Goal: Information Seeking & Learning: Find specific fact

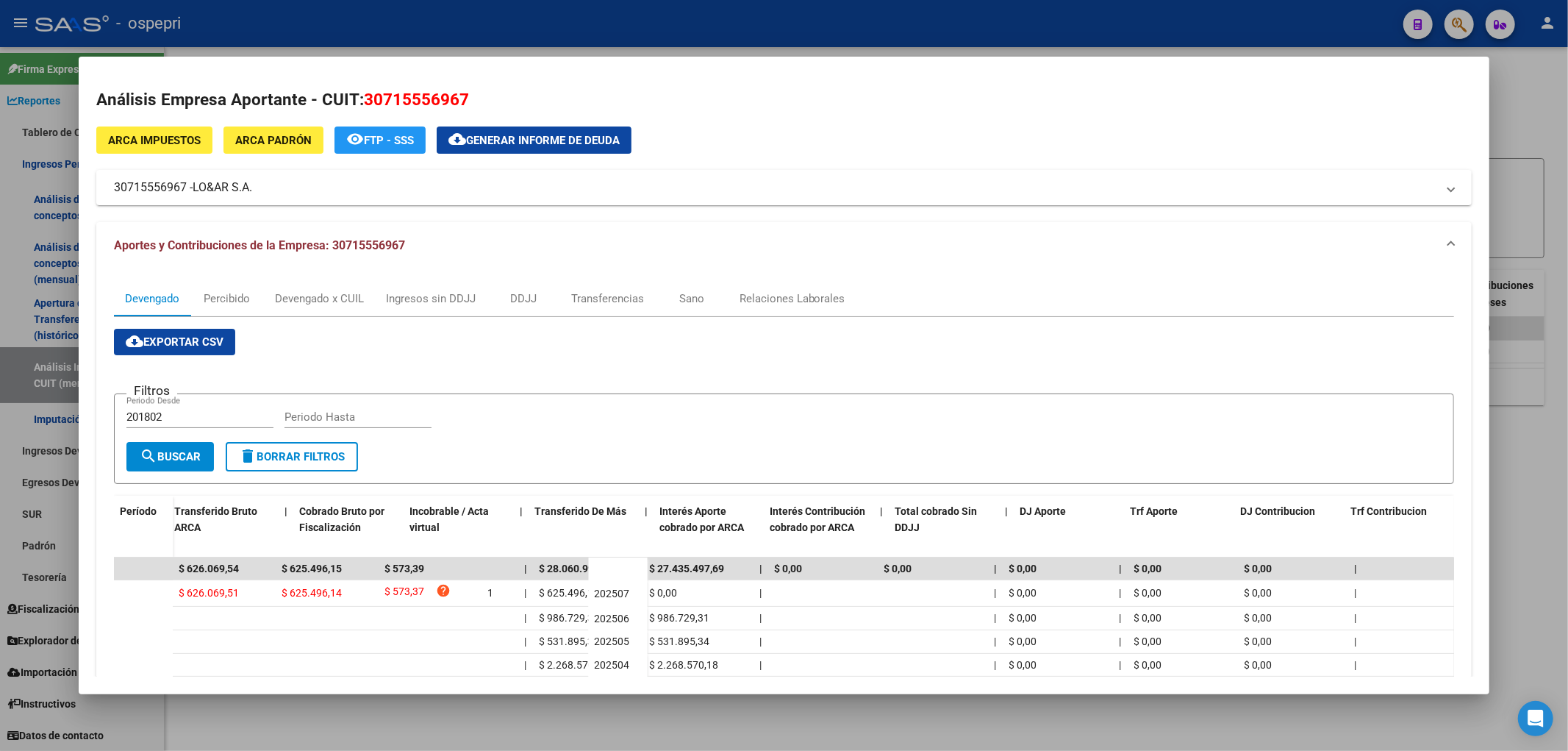
scroll to position [0, 474]
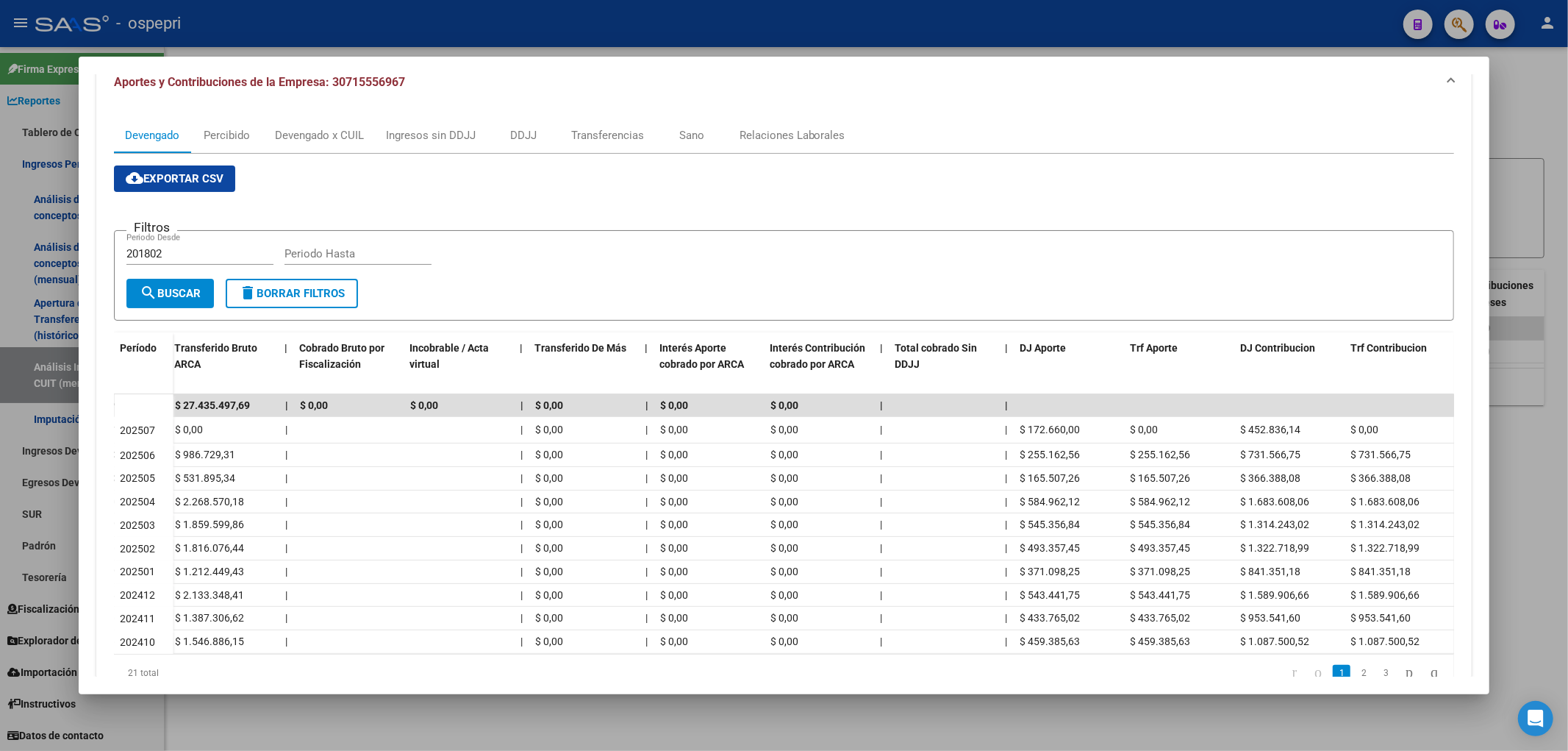
click at [1520, 124] on div at bounding box center [784, 376] width 1568 height 751
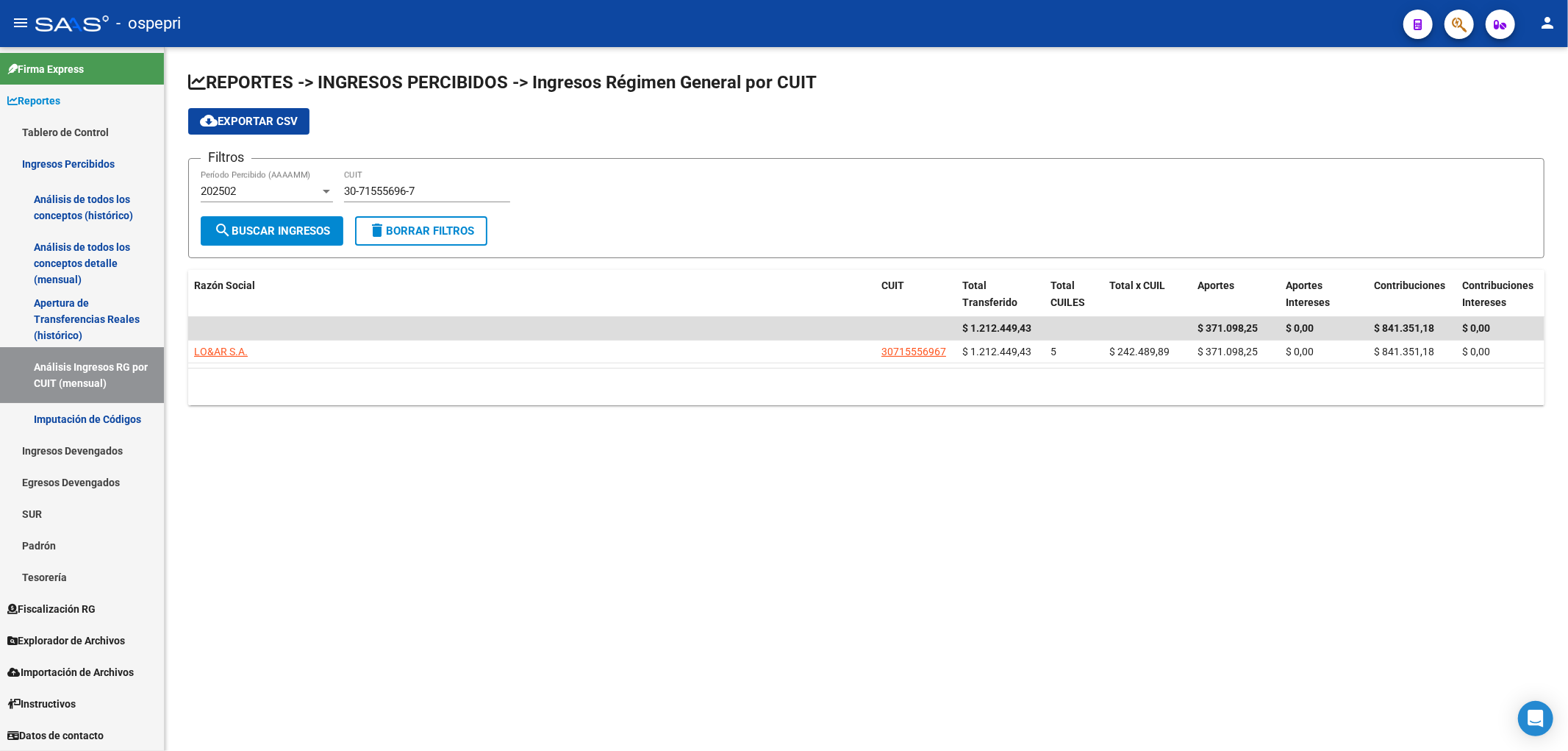
click at [274, 547] on mat-sidenav-content "REPORTES -> INGRESOS PERCIBIDOS -> Ingresos Régimen General por CUIT cloud_down…" at bounding box center [866, 399] width 1403 height 704
drag, startPoint x: 424, startPoint y: 193, endPoint x: 243, endPoint y: 218, distance: 182.7
click at [243, 218] on form "Filtros 202502 Período Percibido (AAAAMM) 30-71555696-7 CUIT search Buscar Ingr…" at bounding box center [866, 208] width 1357 height 100
paste input "779098-3"
type input "30-71779098-3"
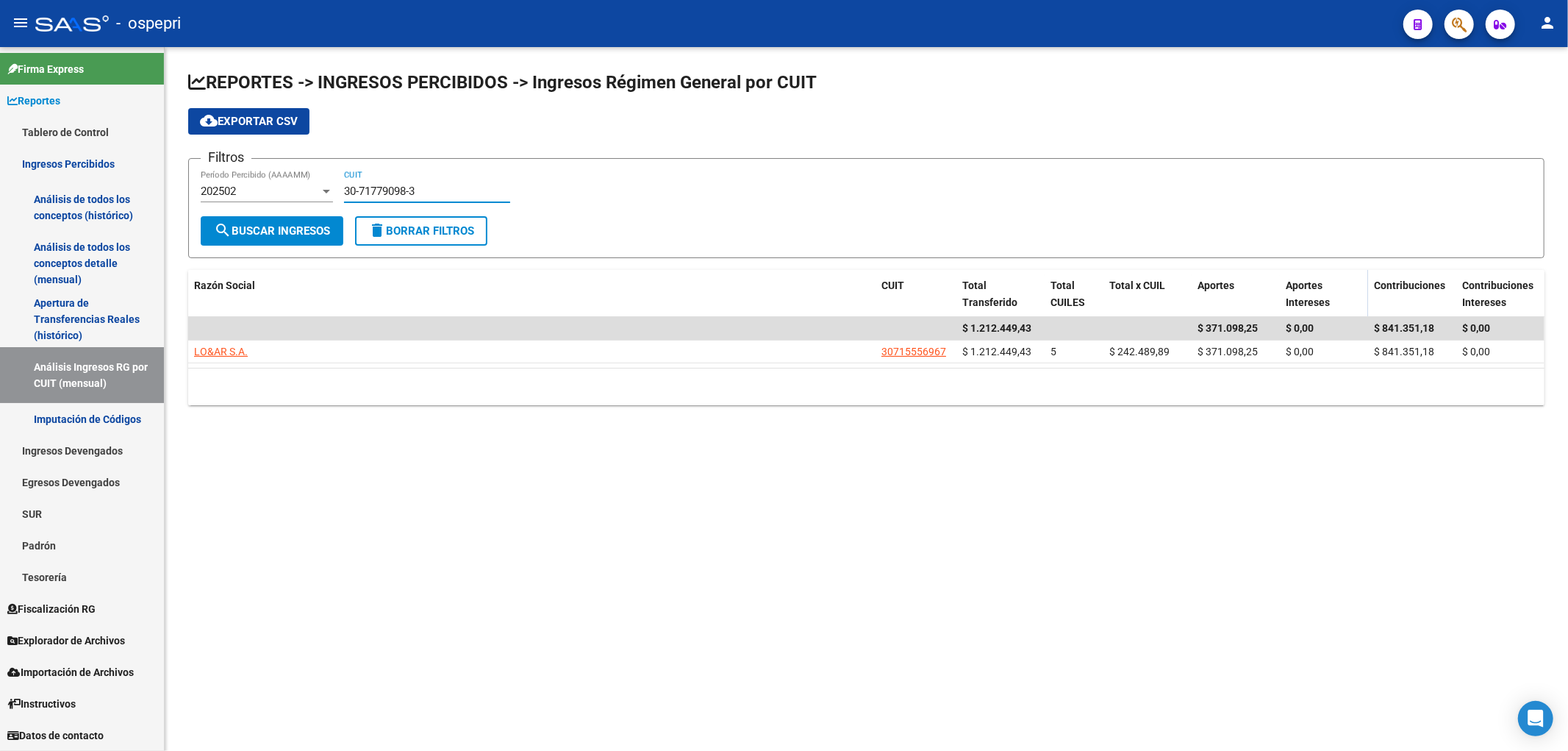
click at [248, 218] on button "search Buscar Ingresos" at bounding box center [272, 231] width 143 height 30
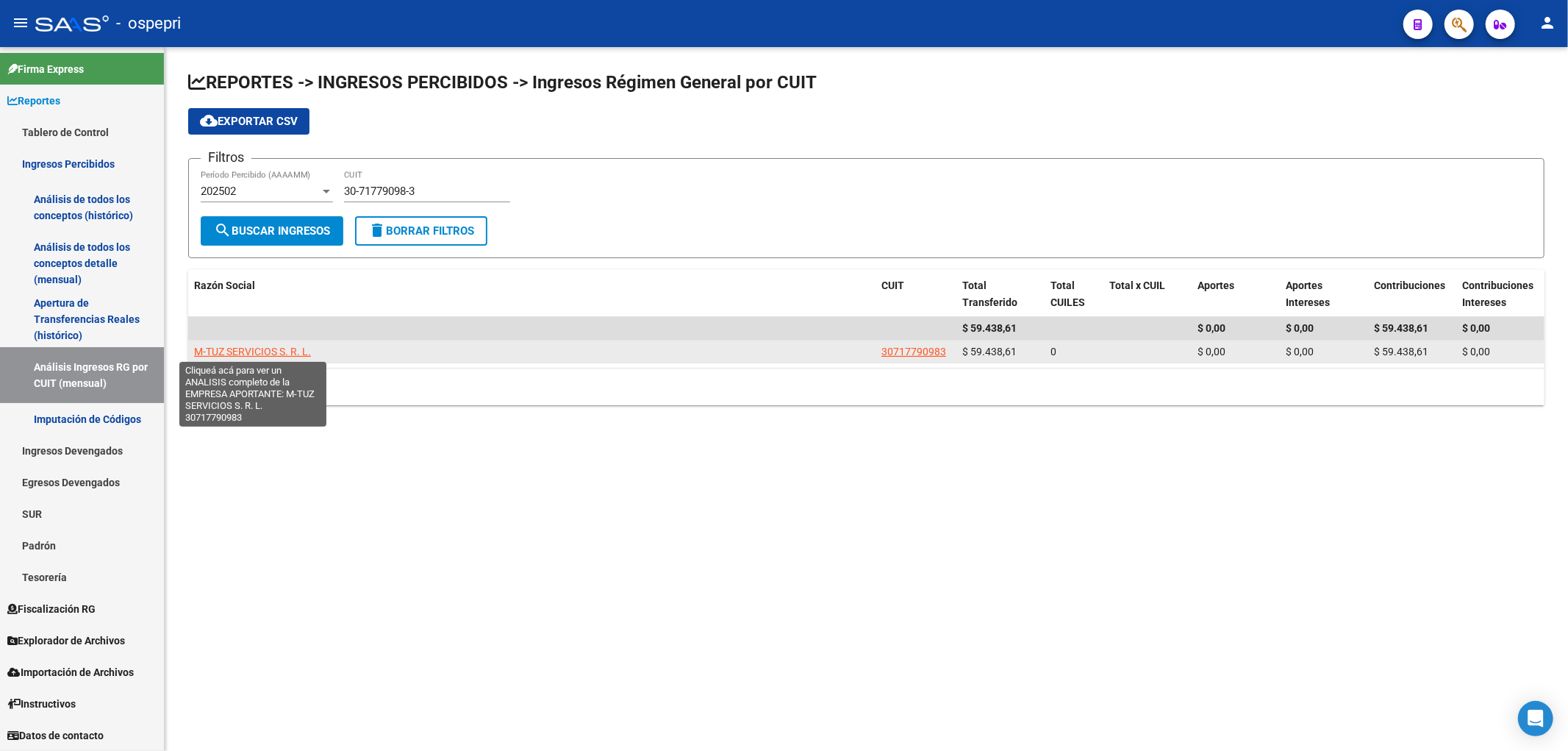
click at [297, 354] on span "M-TUZ SERVICIOS S. R. L." at bounding box center [252, 351] width 117 height 11
type textarea "30717790983"
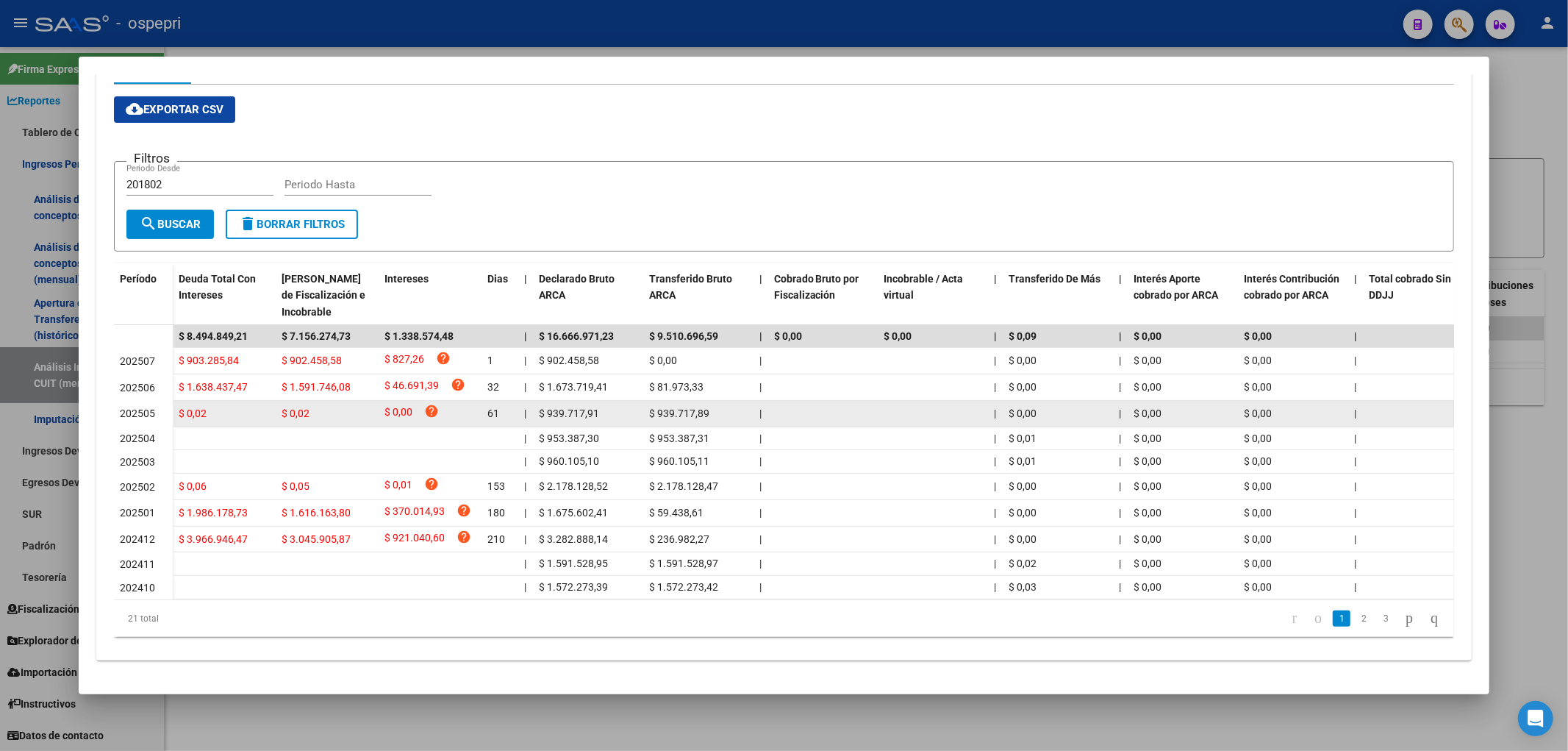
scroll to position [245, 0]
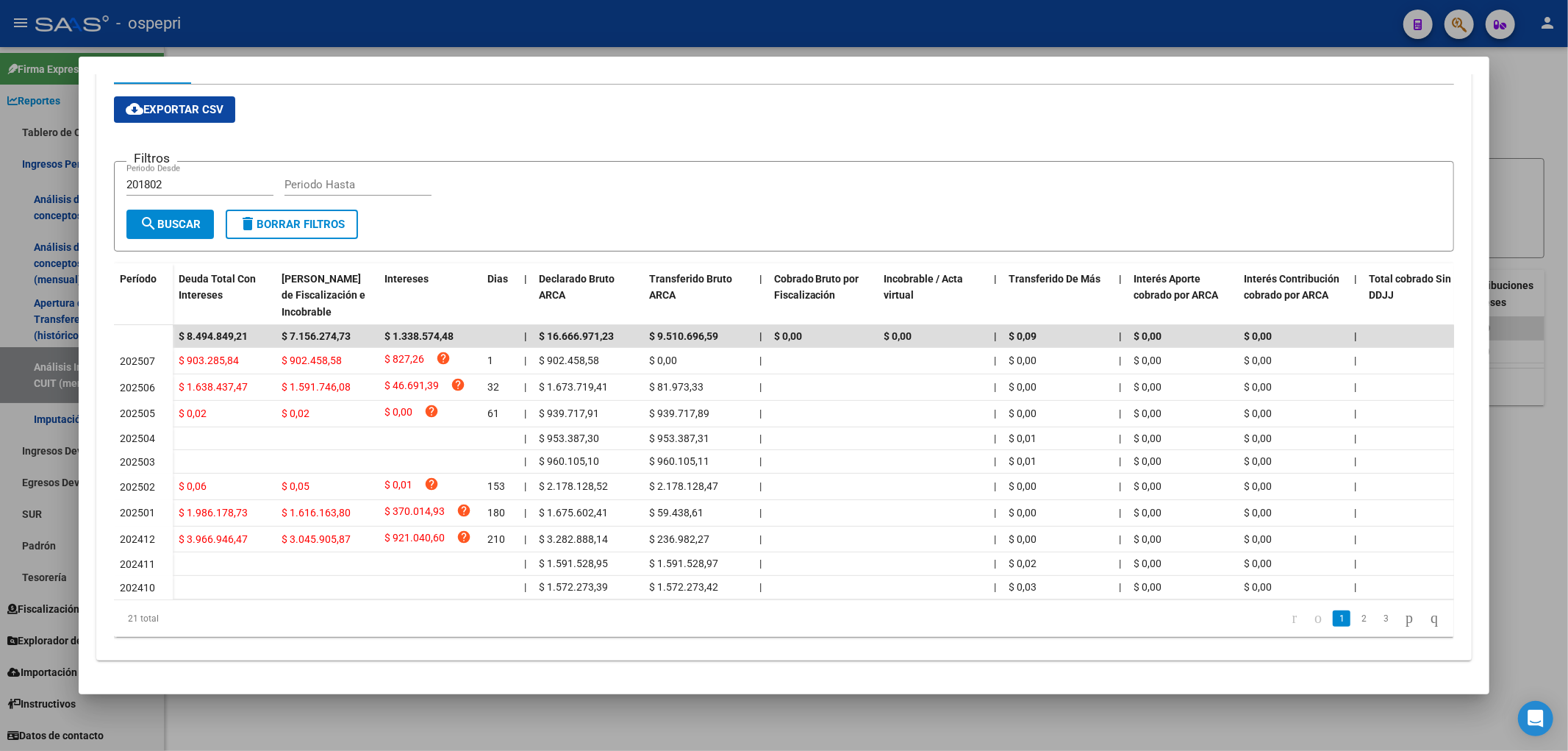
drag, startPoint x: 905, startPoint y: 107, endPoint x: 1180, endPoint y: 147, distance: 277.9
click at [1180, 147] on div "cloud_download Exportar CSV Filtros 201802 Periodo Desde Periodo Hasta search B…" at bounding box center [784, 367] width 1341 height 540
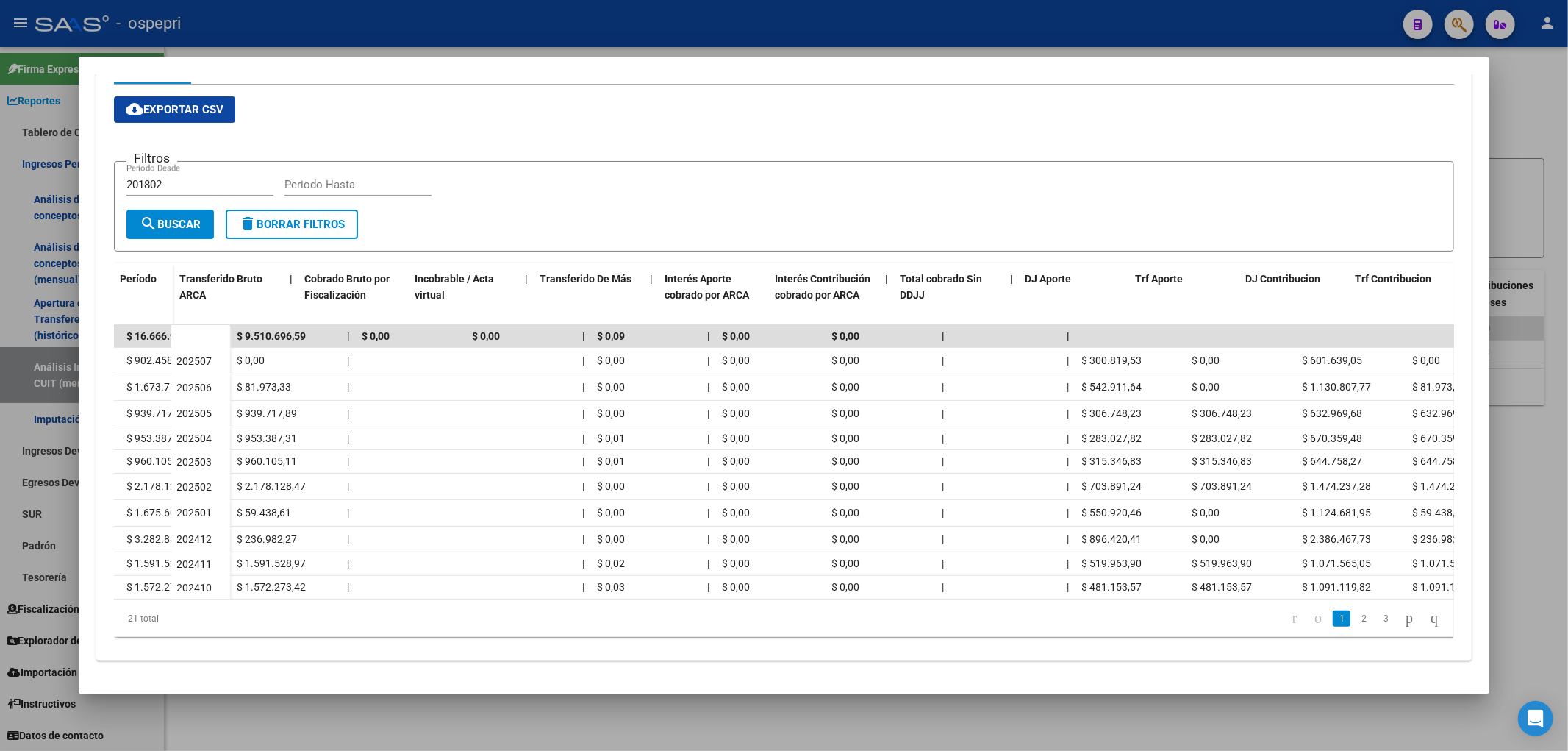
scroll to position [0, 474]
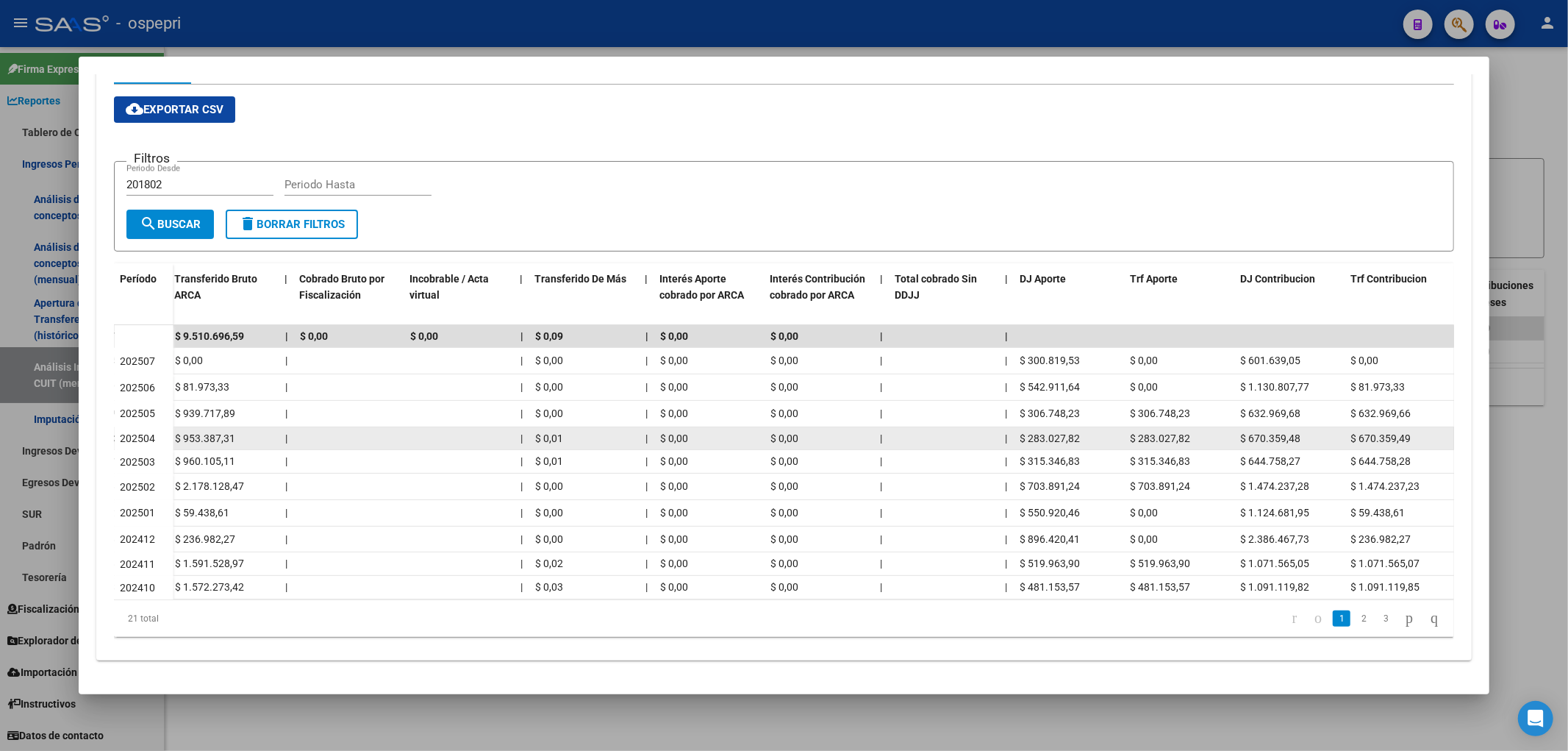
click at [1057, 433] on span "$ 283.027,82" at bounding box center [1051, 438] width 61 height 11
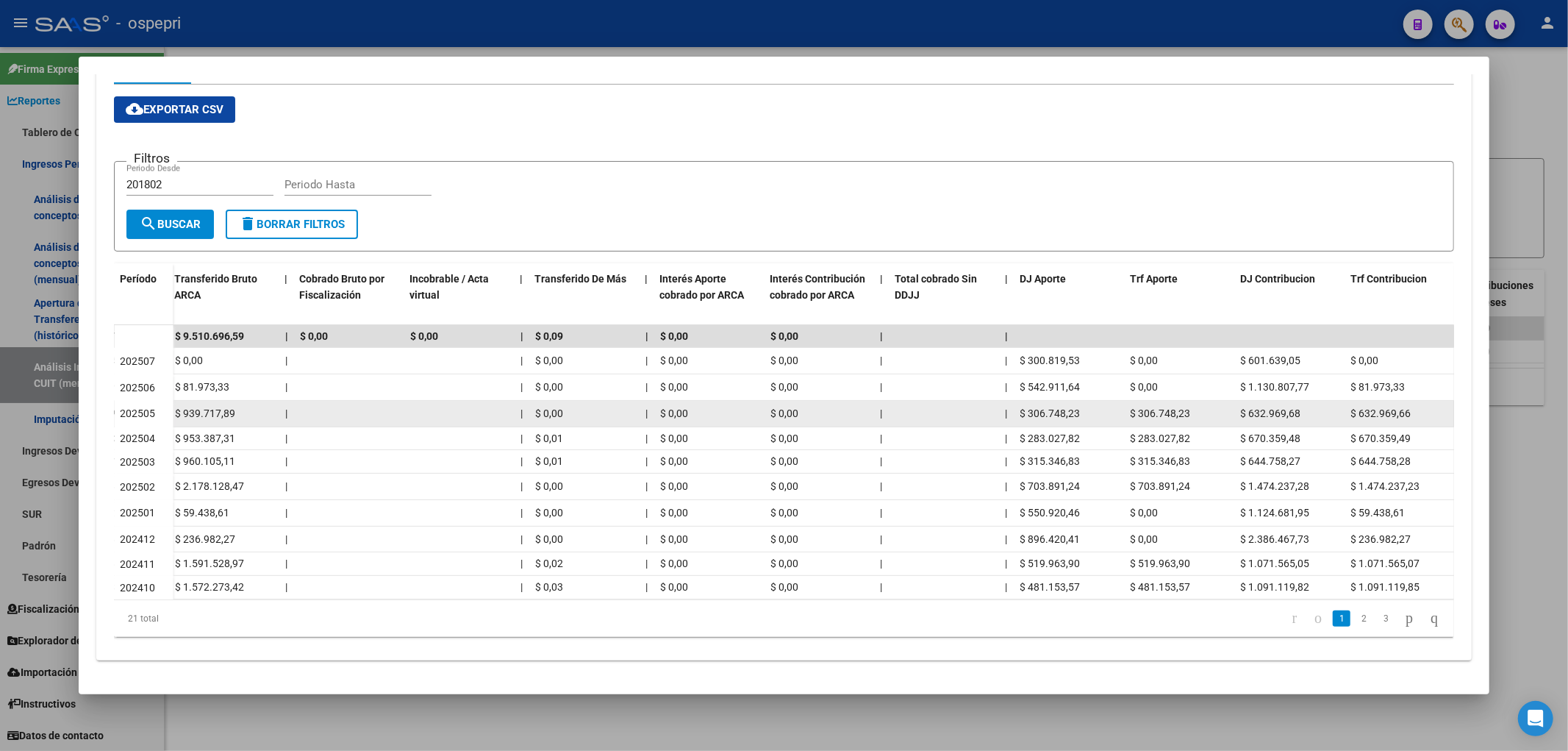
copy span "283.027,82"
click at [1057, 407] on span "$ 306.748,23" at bounding box center [1051, 412] width 61 height 11
click at [1053, 407] on span "$ 306.748,23" at bounding box center [1051, 412] width 61 height 11
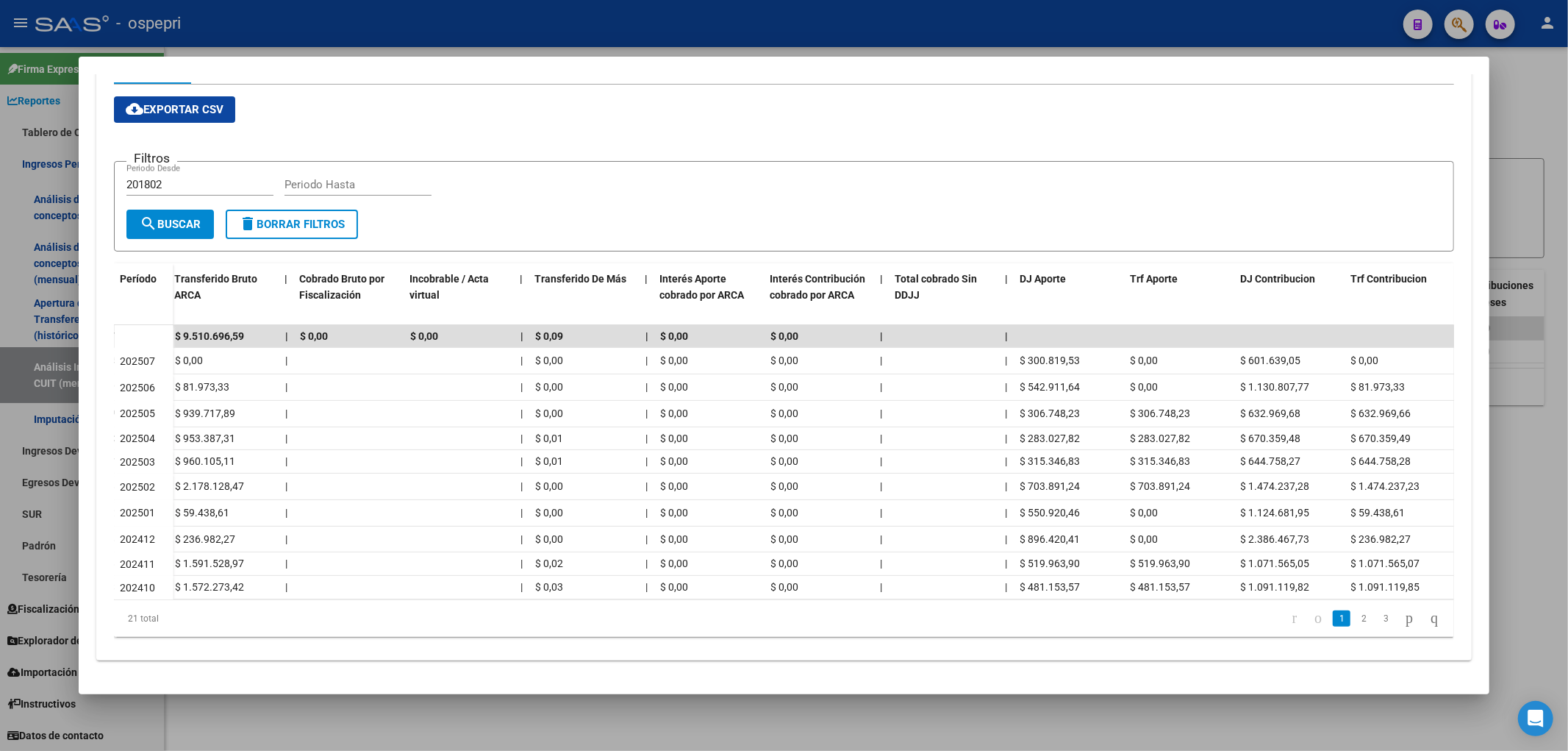
copy span "306.748,23"
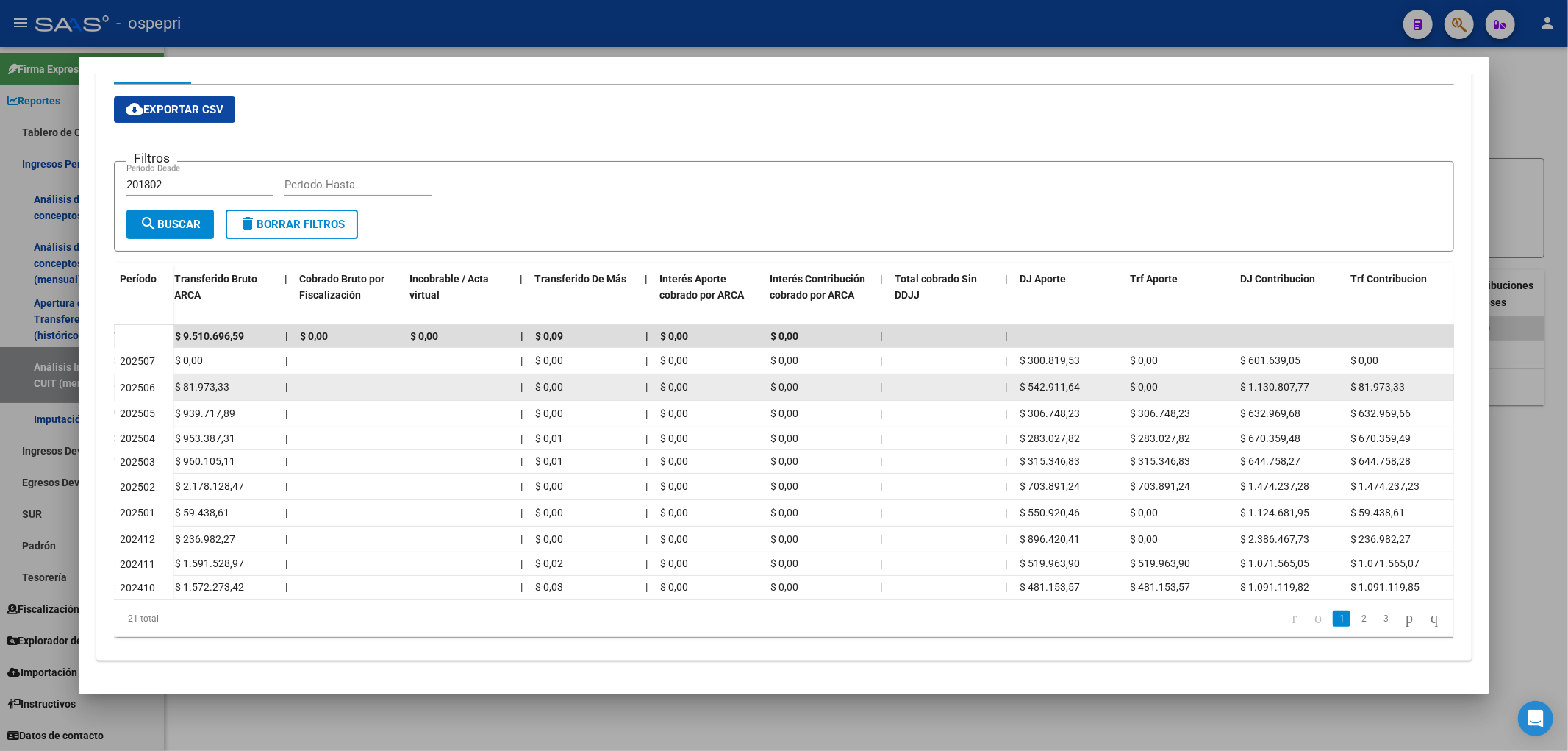
click at [1066, 381] on span "$ 542.911,64" at bounding box center [1051, 386] width 61 height 11
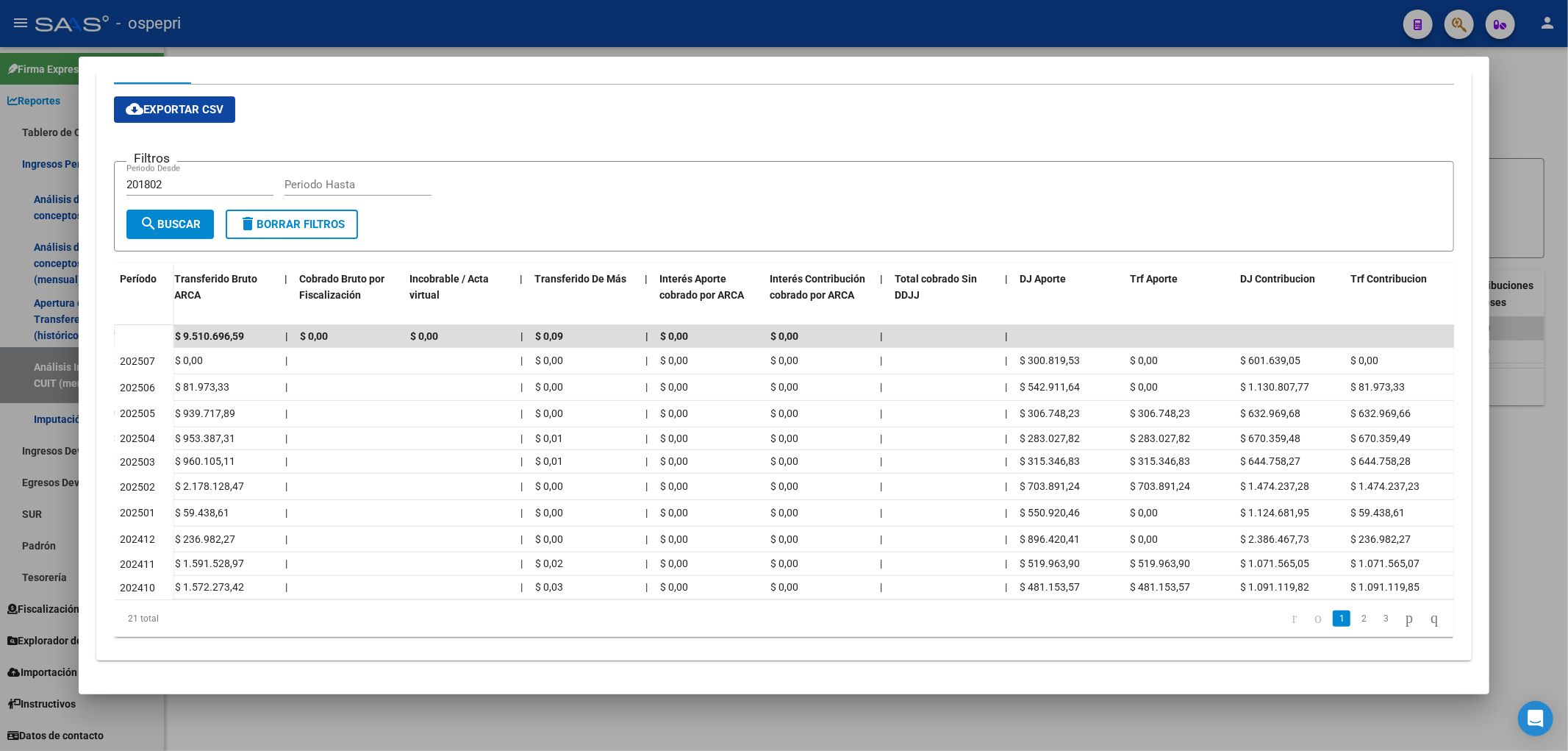
copy span "542.911,64"
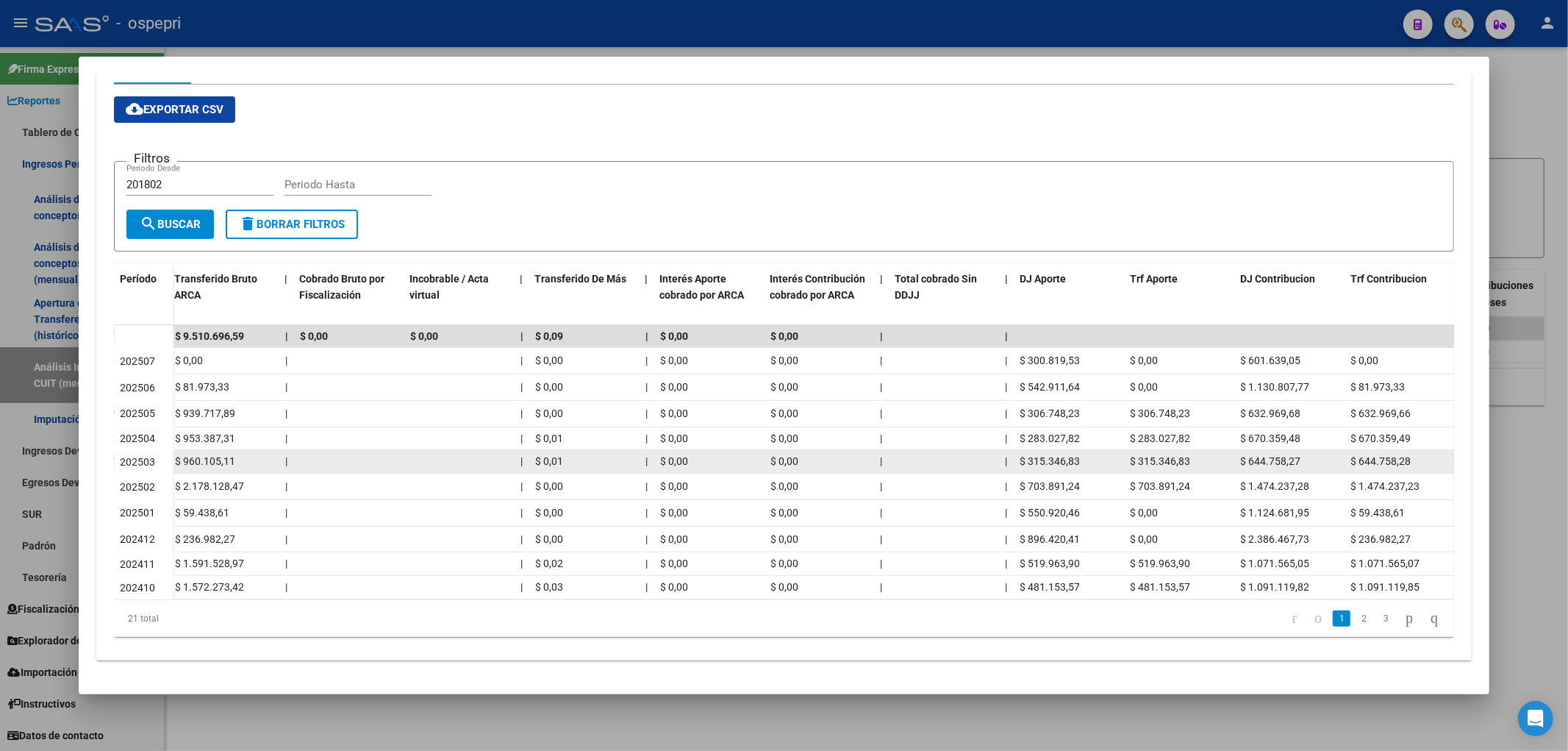
click at [160, 454] on div "202503" at bounding box center [144, 461] width 47 height 17
click at [207, 455] on span "$ 960.105,11" at bounding box center [205, 461] width 61 height 11
click at [1025, 455] on span "$ 315.346,83" at bounding box center [1051, 461] width 61 height 11
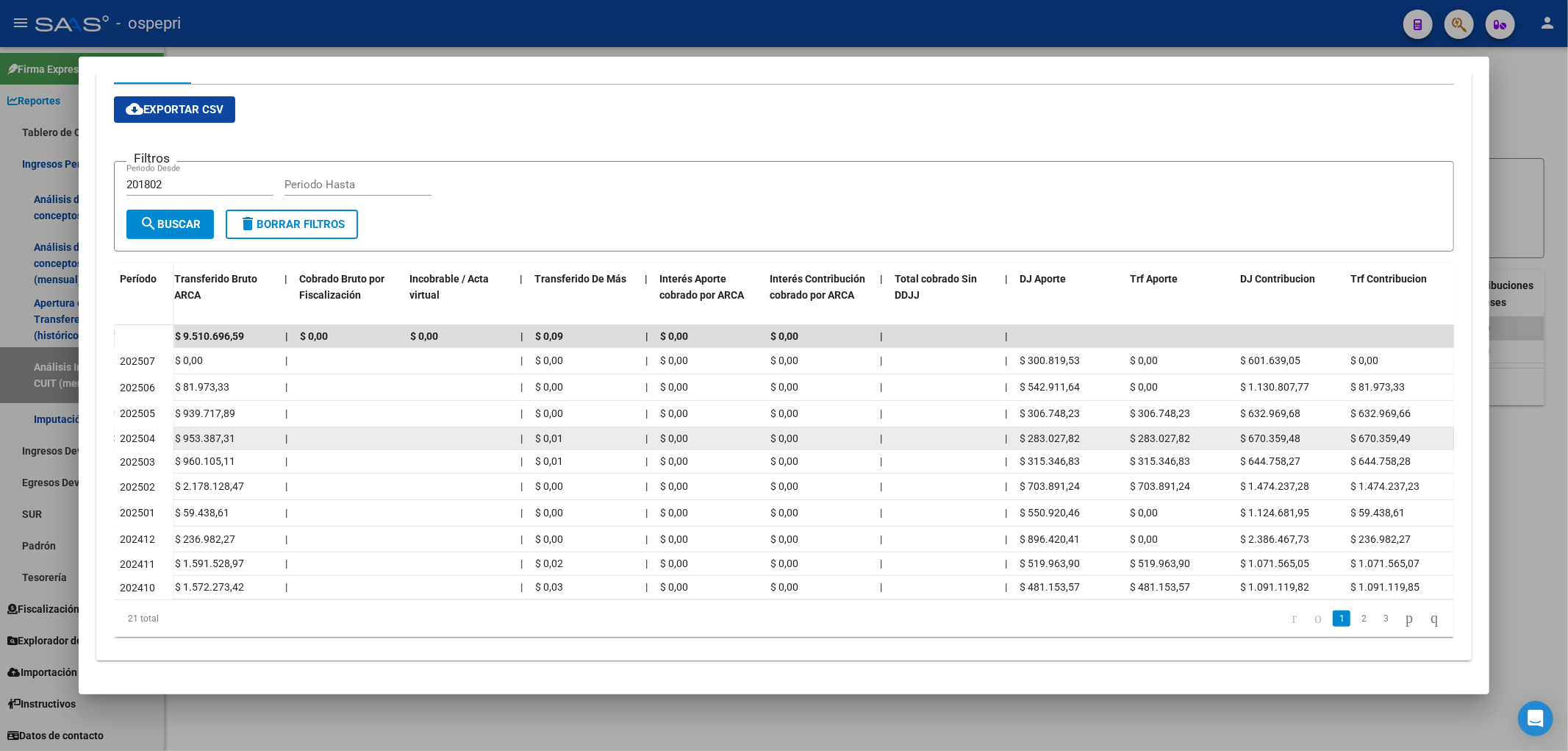
click at [1060, 433] on span "$ 283.027,82" at bounding box center [1051, 438] width 61 height 11
copy span "283.027,82"
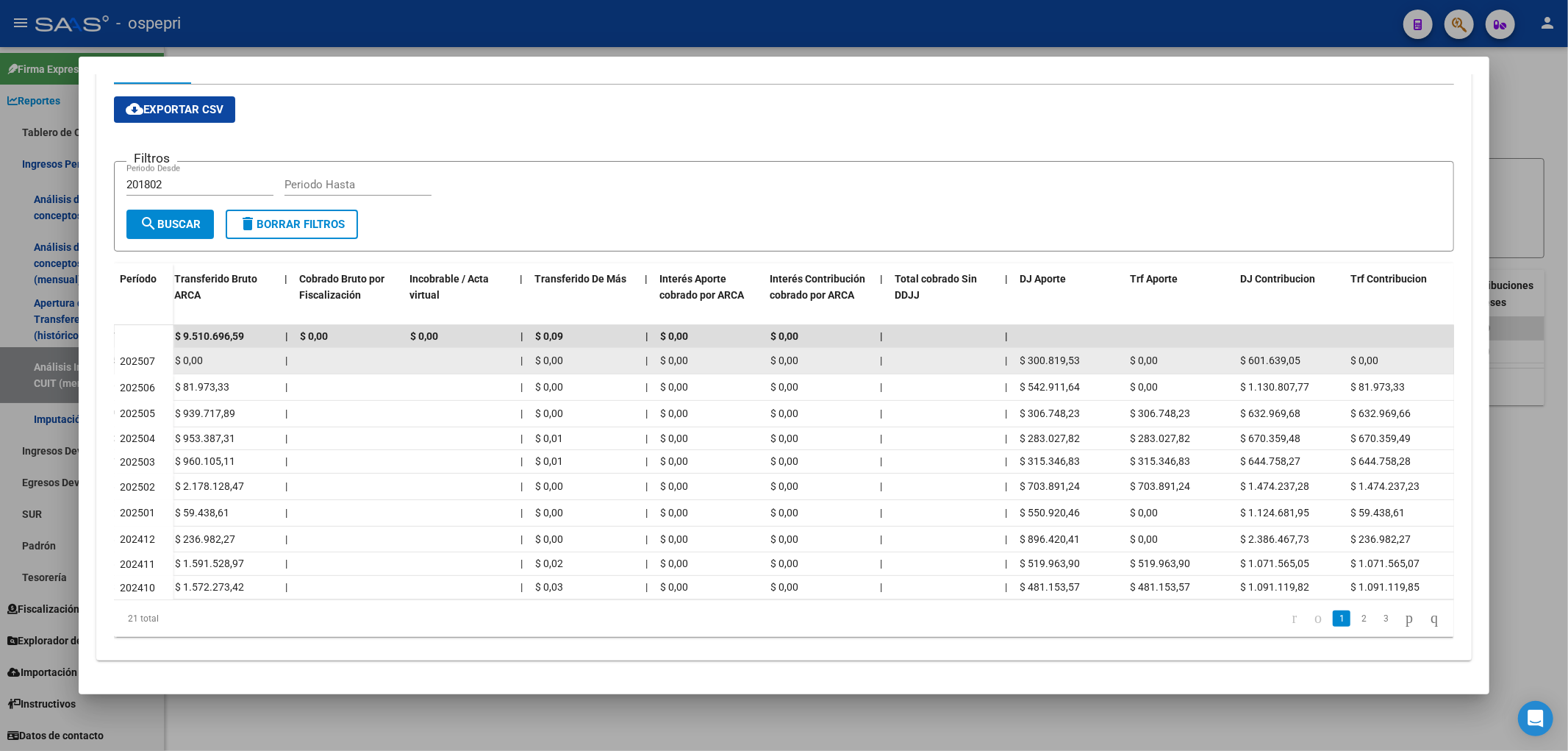
click at [1044, 354] on span "$ 300.819,53" at bounding box center [1051, 360] width 61 height 11
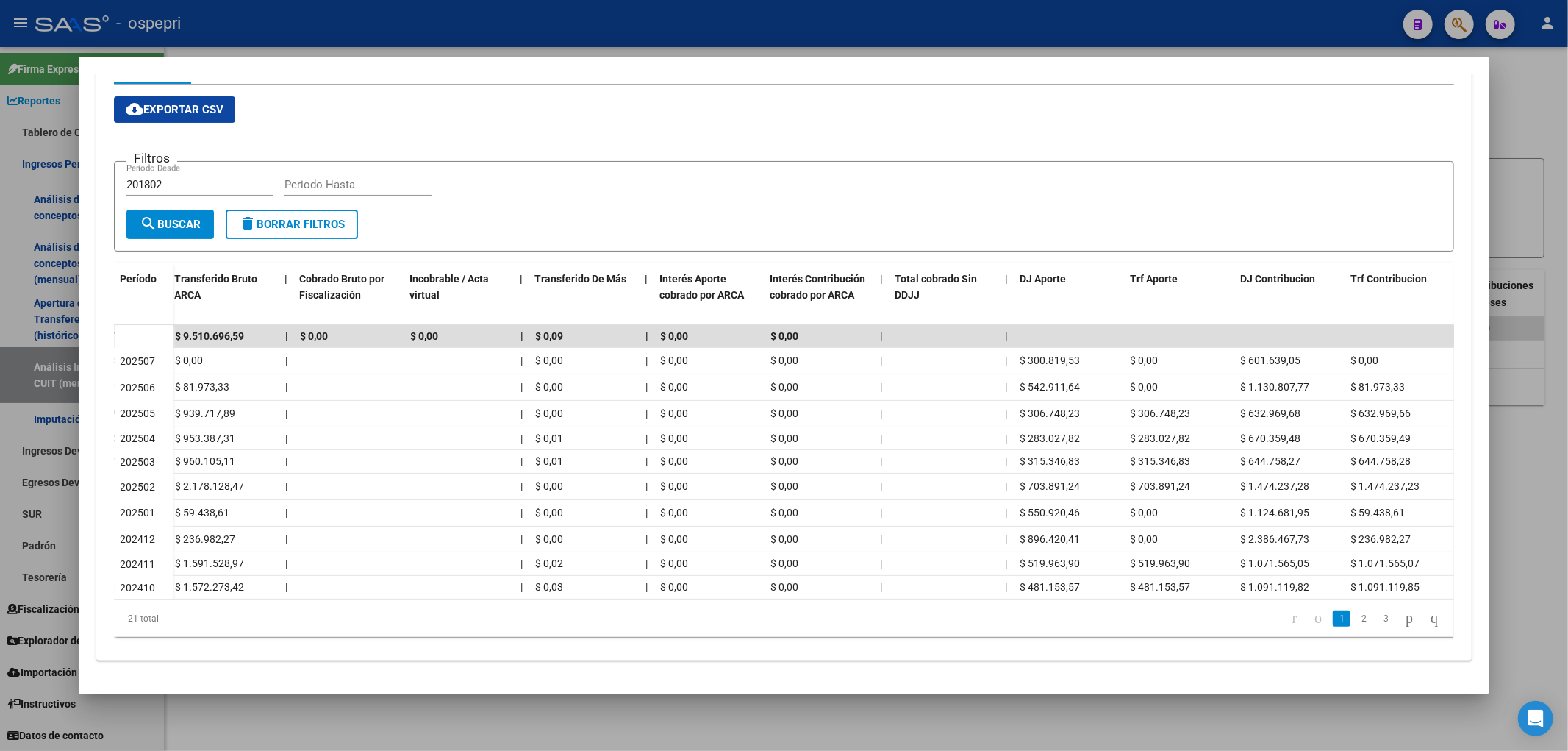
copy span "300.819,53"
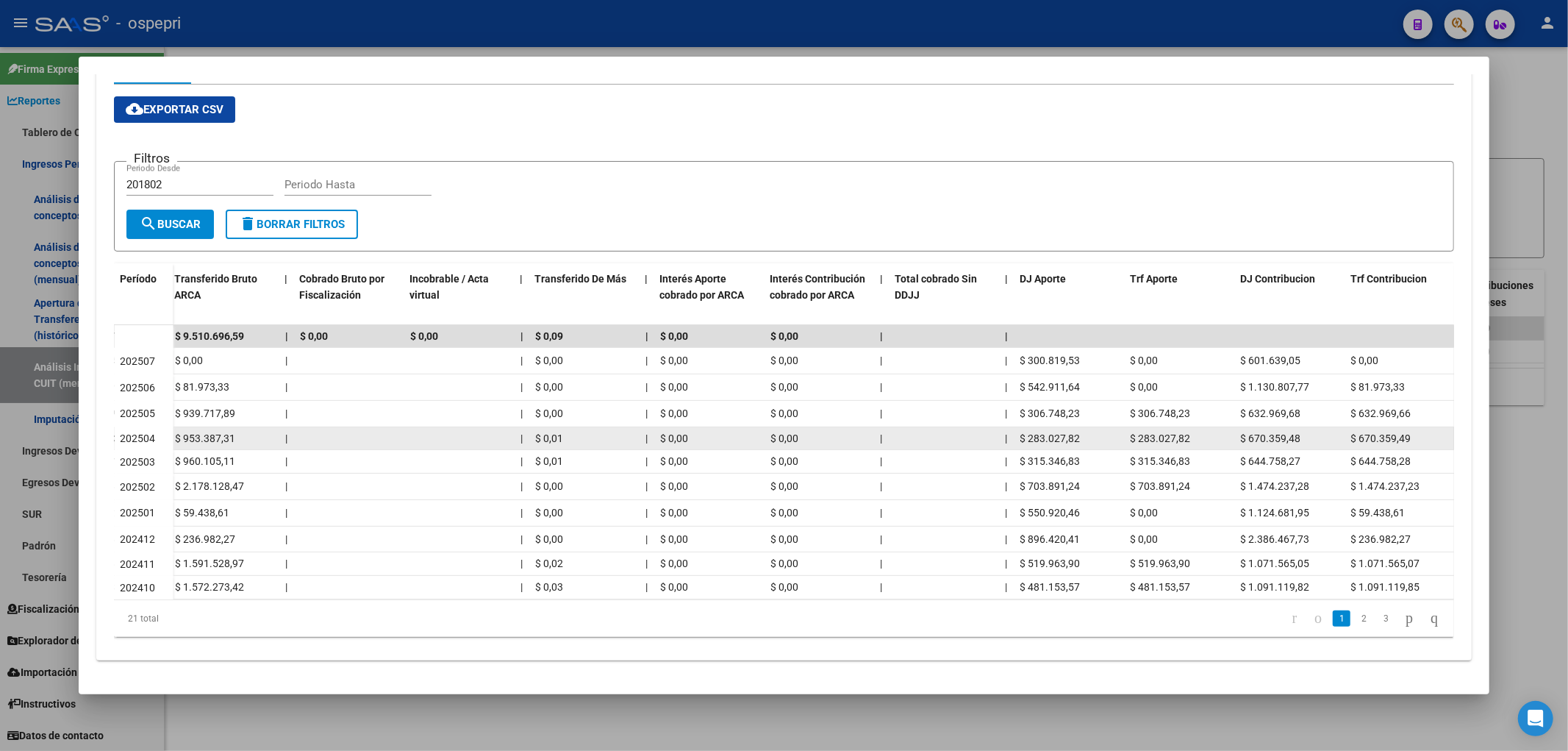
click at [1187, 433] on span "$ 283.027,82" at bounding box center [1160, 438] width 61 height 11
click at [1276, 433] on span "$ 670.359,48" at bounding box center [1271, 438] width 61 height 11
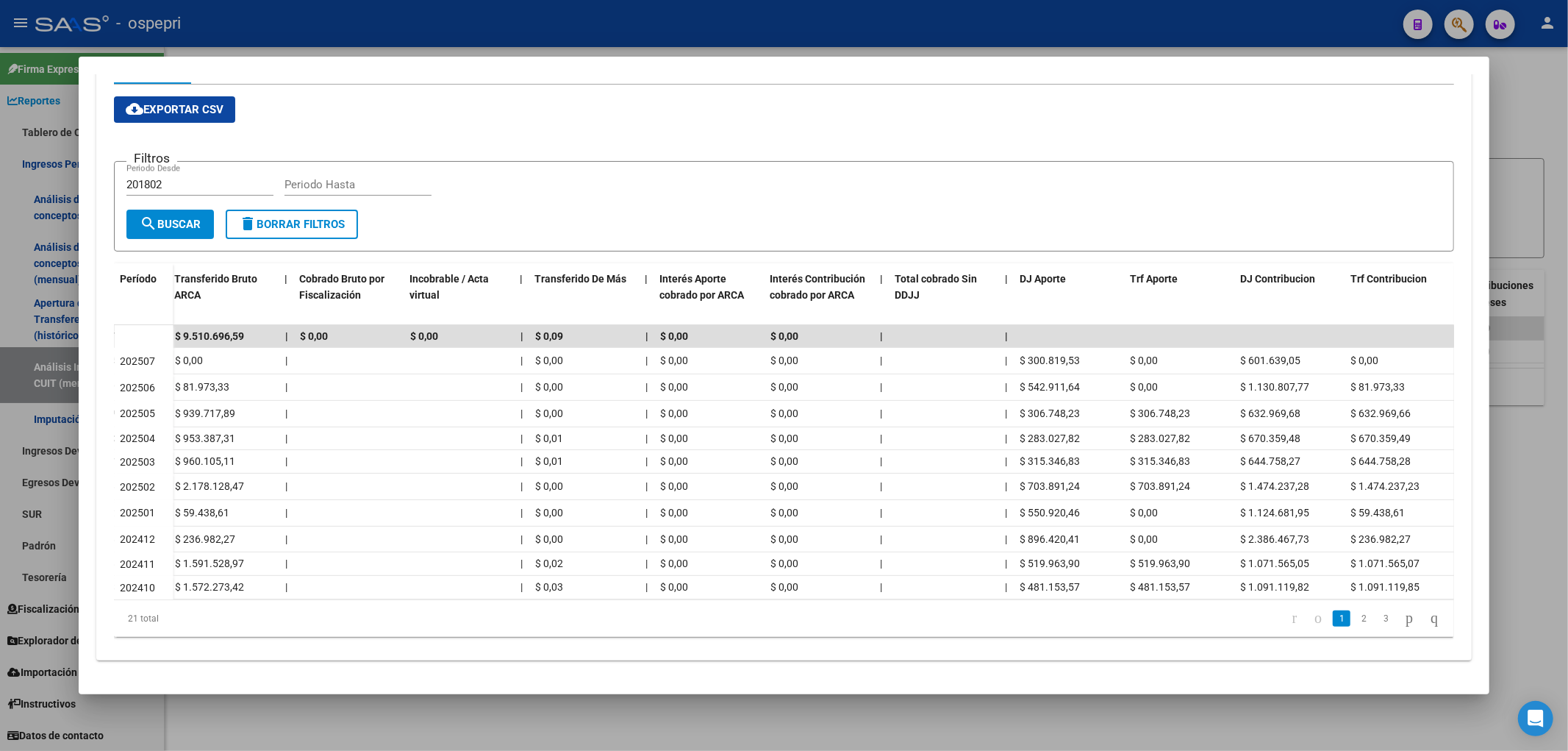
copy span "670.359,48"
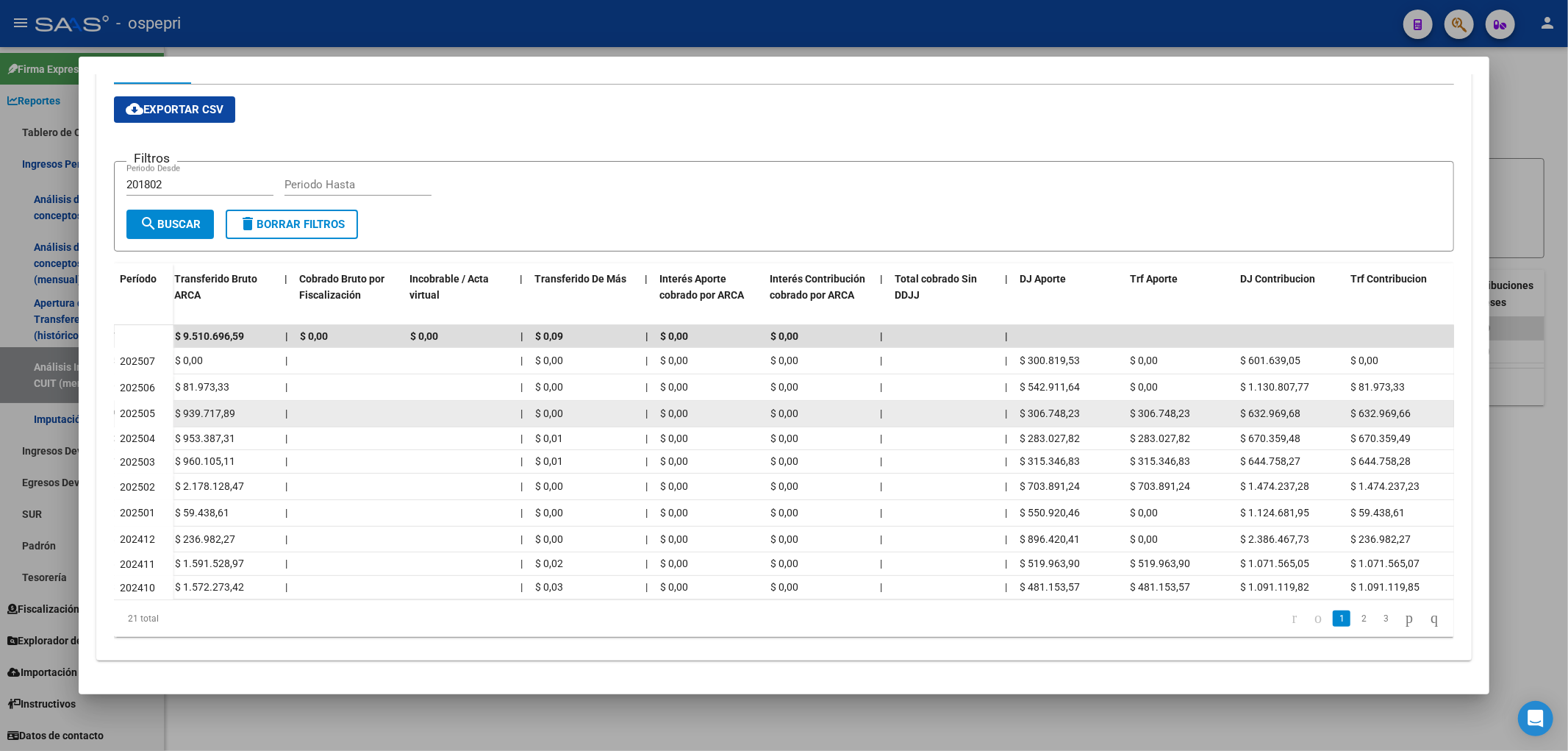
click at [1275, 407] on span "$ 632.969,68" at bounding box center [1271, 412] width 61 height 11
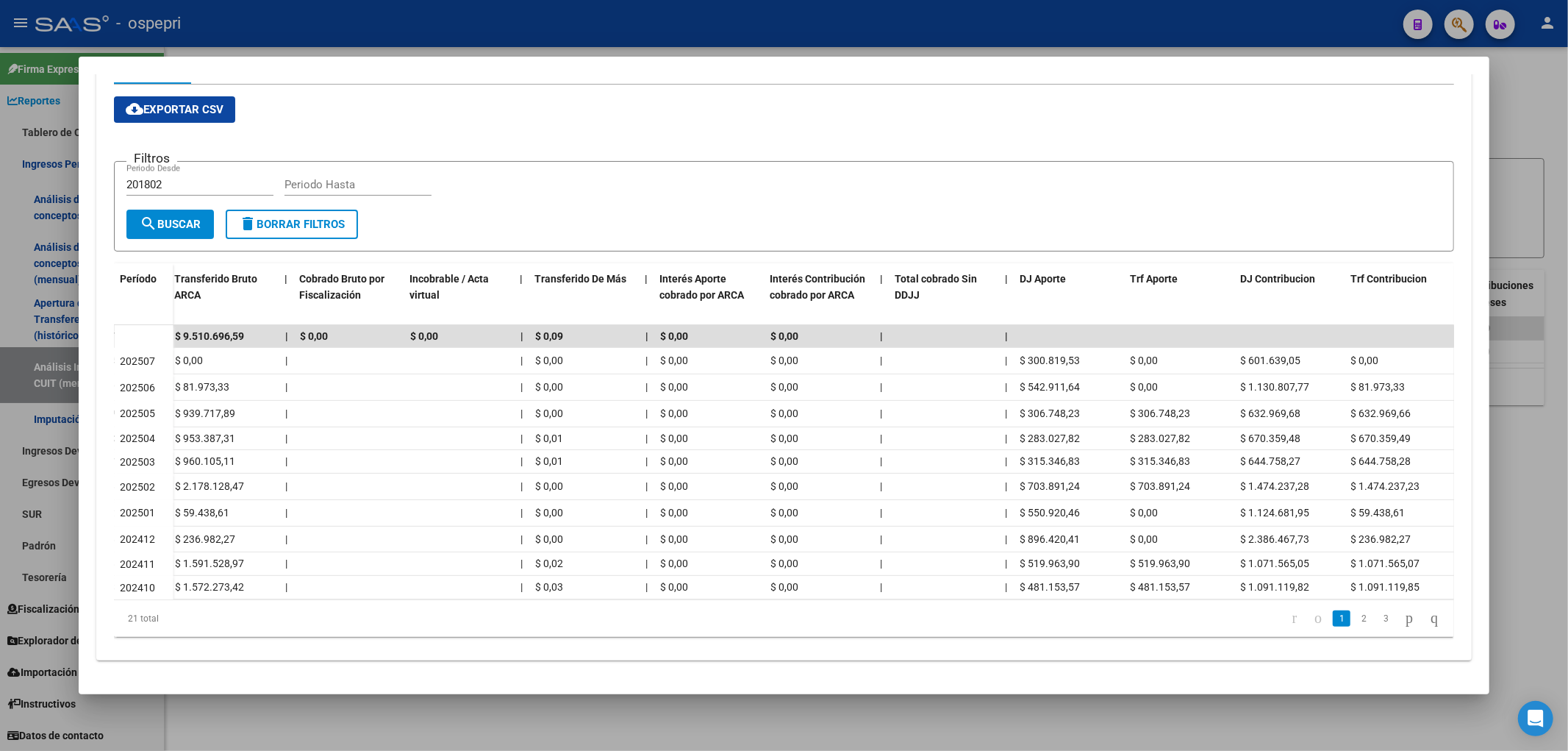
copy span "632.969,68"
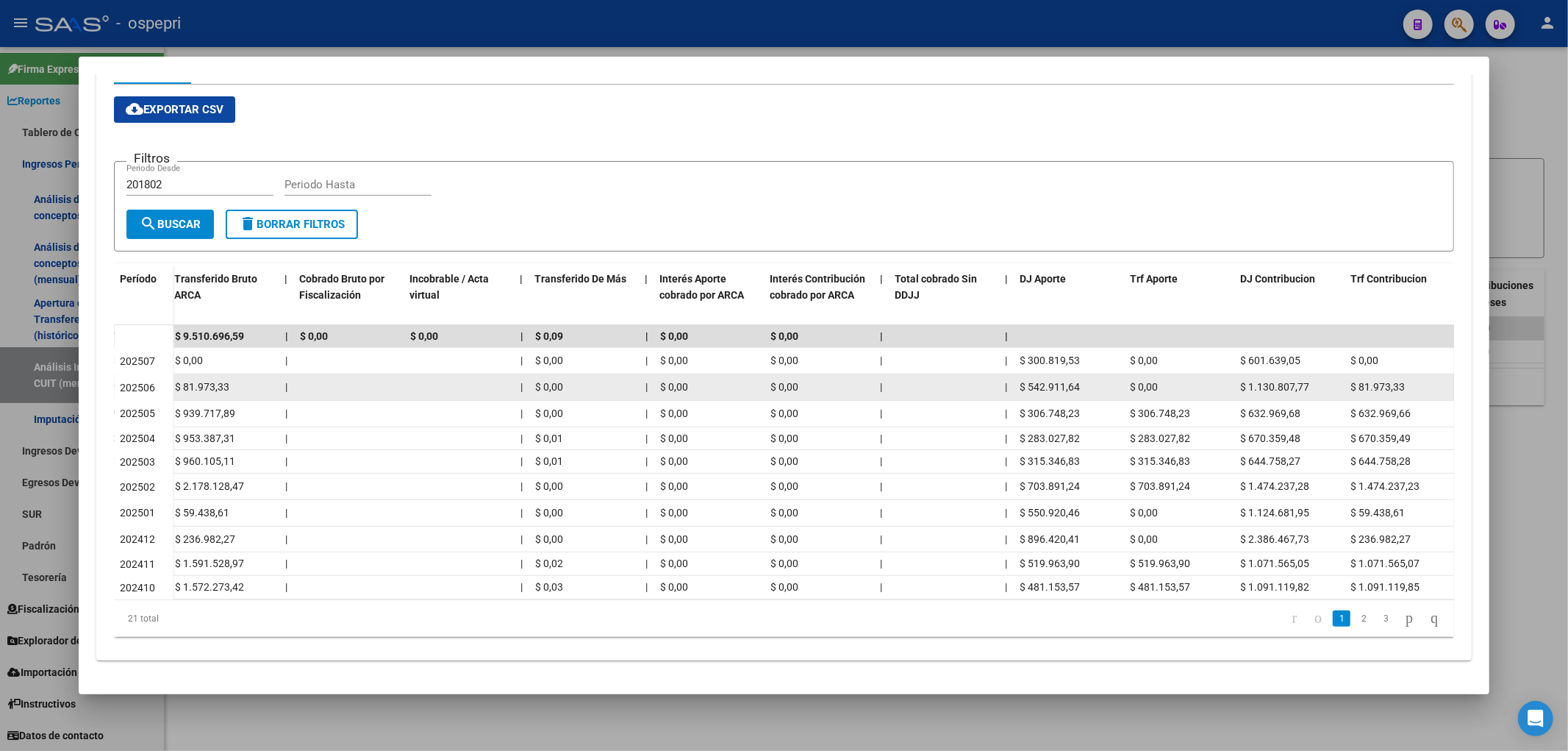
click at [1284, 381] on span "$ 1.130.807,77" at bounding box center [1275, 386] width 69 height 11
copy span "1.130.807,77"
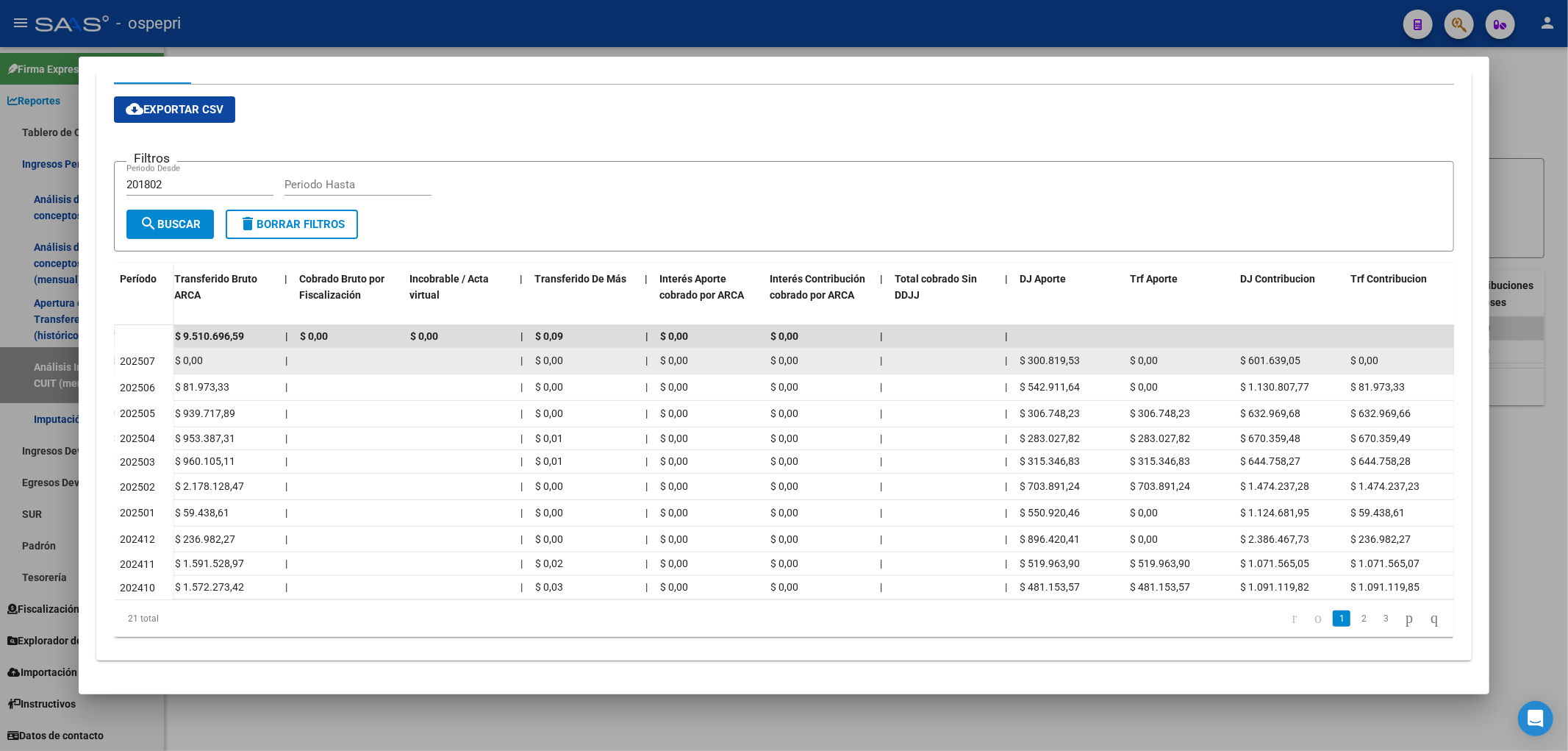
click at [1275, 354] on span "$ 601.639,05" at bounding box center [1271, 360] width 61 height 11
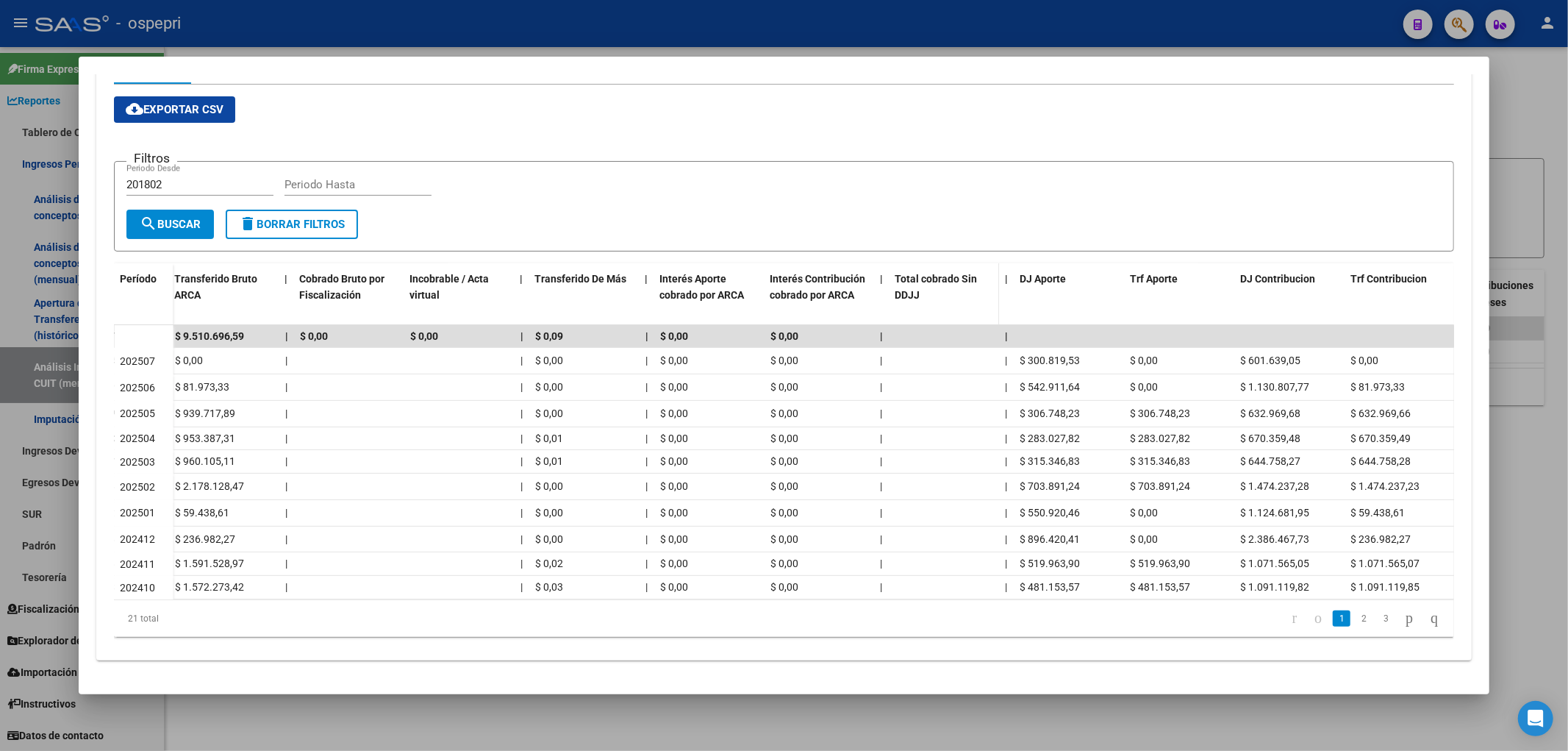
copy span "601.639,05"
